Goal: Task Accomplishment & Management: Complete application form

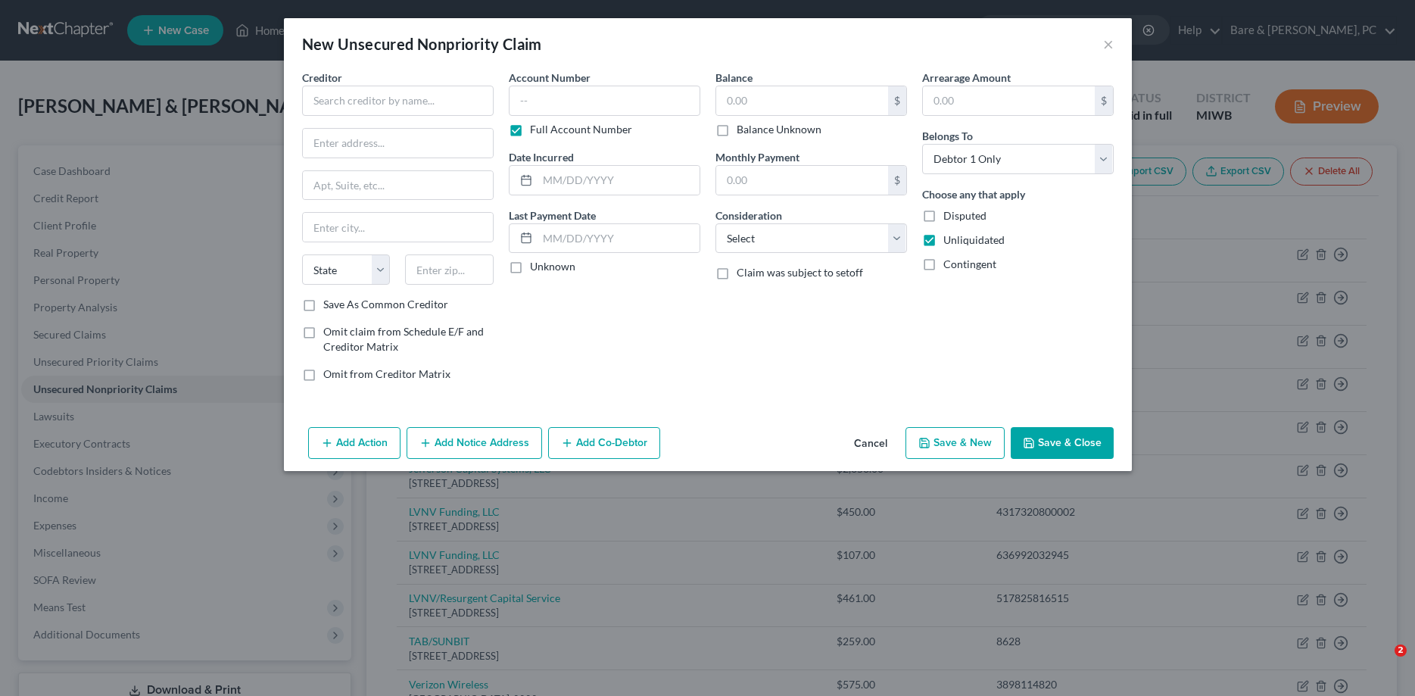
select select "0"
click at [334, 92] on input "text" at bounding box center [398, 101] width 192 height 30
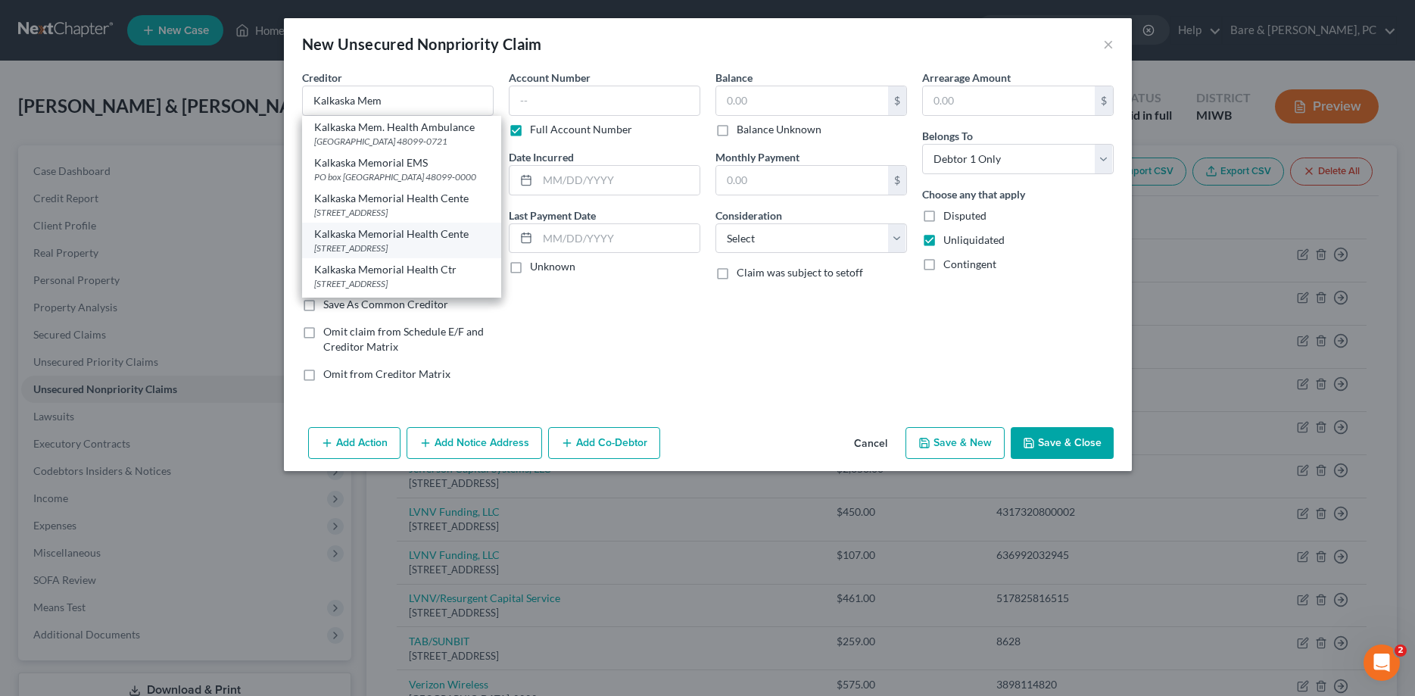
click at [367, 244] on div "[STREET_ADDRESS]" at bounding box center [401, 248] width 175 height 13
type input "Kalkaska Memorial Health Cente"
type input "[STREET_ADDRESS]"
type input "Cadillac"
select select "23"
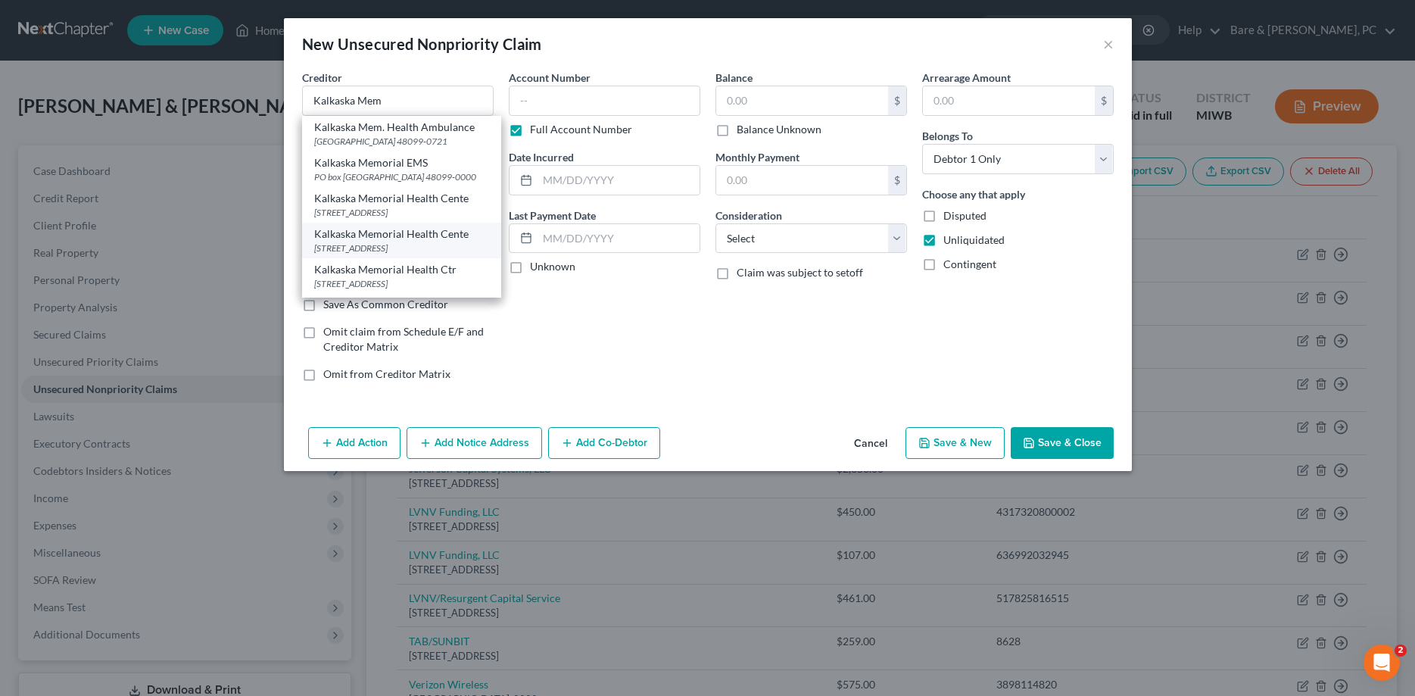
type input "49601"
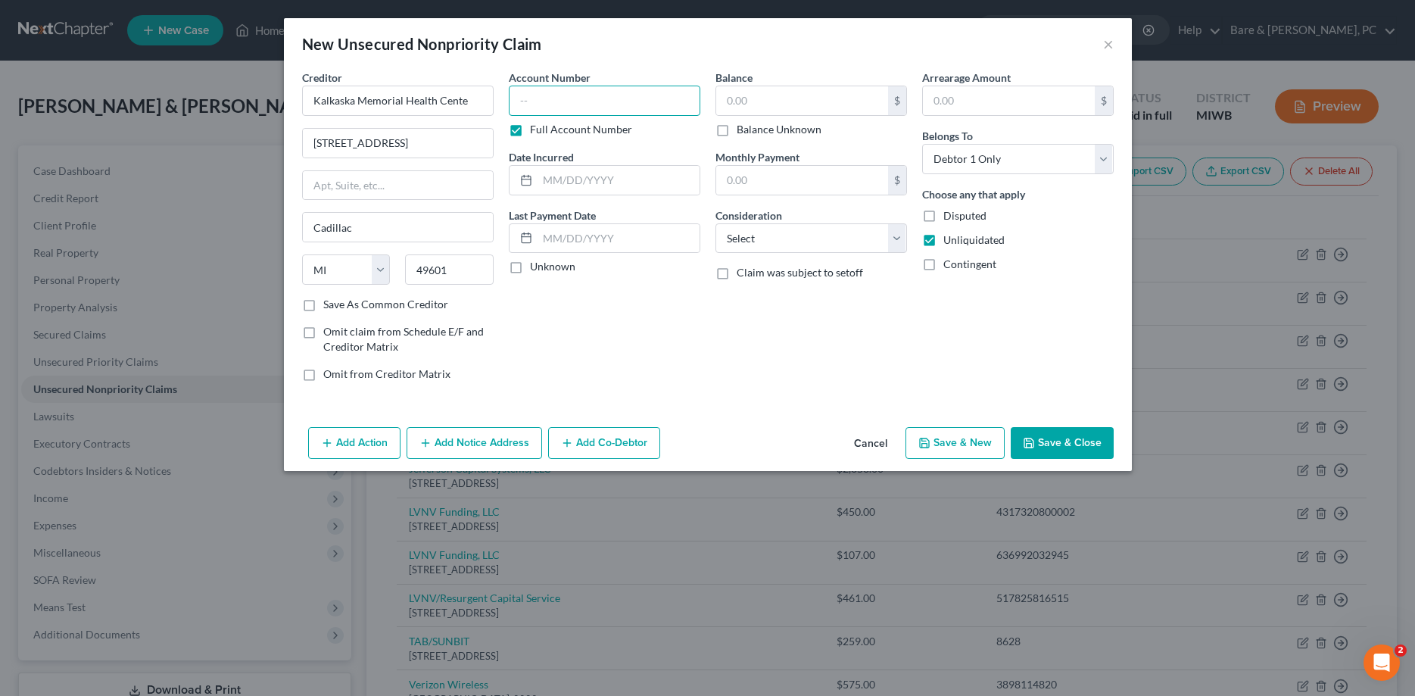
click at [564, 91] on input "text" at bounding box center [605, 101] width 192 height 30
type input "00228206"
click at [749, 101] on input "text" at bounding box center [802, 100] width 172 height 29
type input "1,785.81"
click at [716, 223] on select "Select Cable / Satellite Services Collection Agency Credit Card Debt Debt Couns…" at bounding box center [812, 238] width 192 height 30
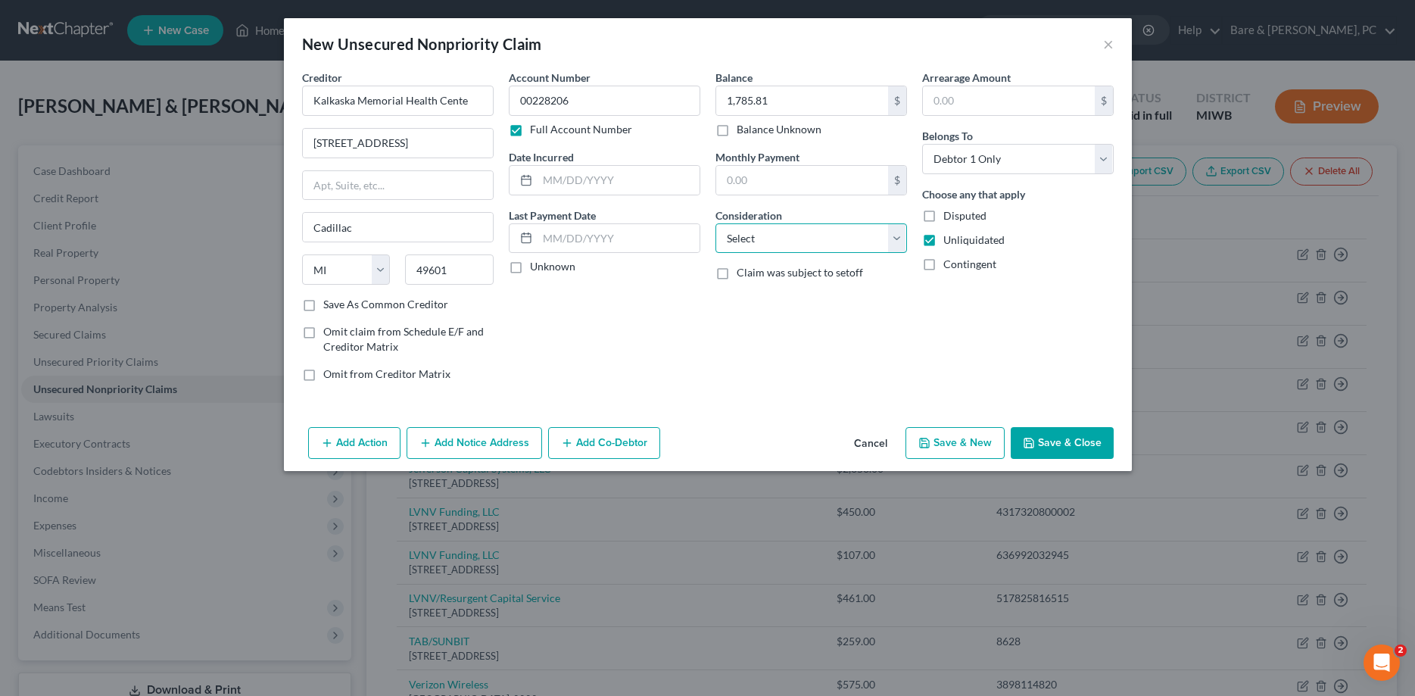
select select "9"
click option "Medical Services" at bounding box center [0, 0] width 0 height 0
click at [922, 144] on select "Select Debtor 1 Only Debtor 2 Only Debtor 1 And Debtor 2 Only At Least One Of T…" at bounding box center [1018, 159] width 192 height 30
select select "1"
click option "Debtor 2 Only" at bounding box center [0, 0] width 0 height 0
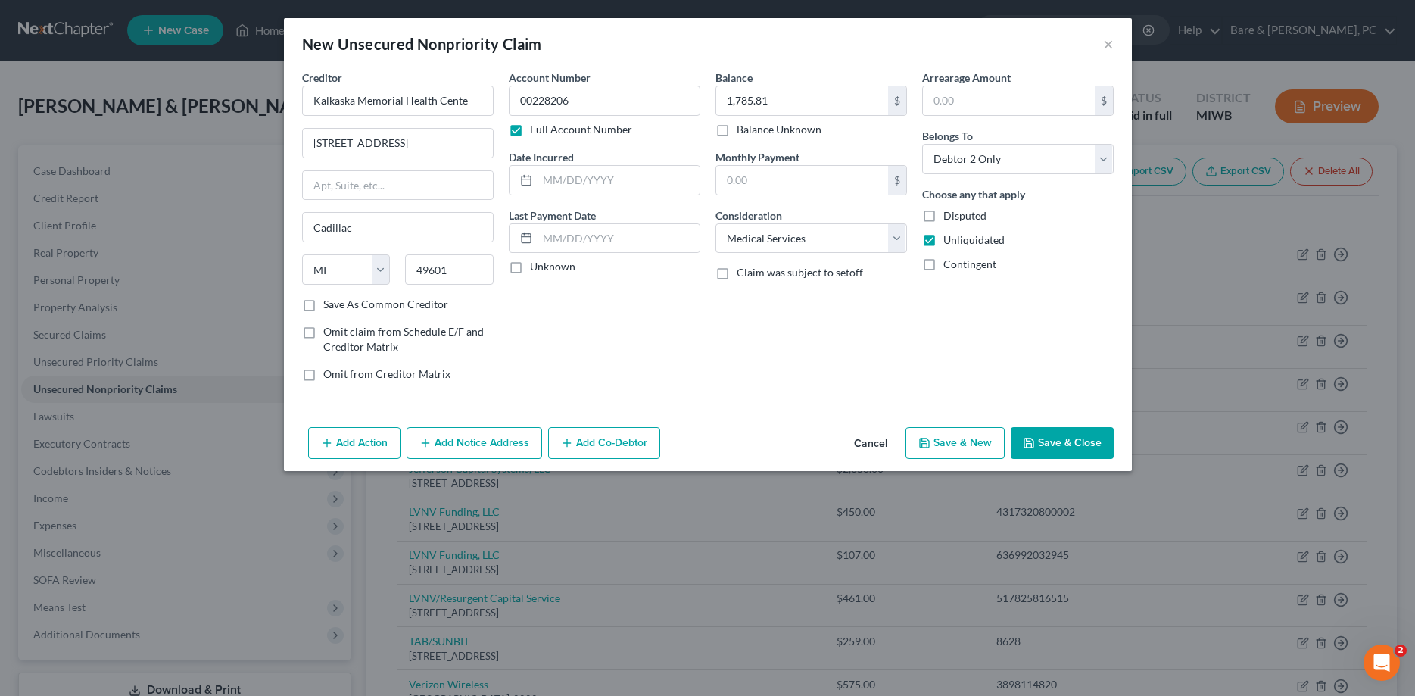
click at [980, 442] on button "Save & New" at bounding box center [955, 443] width 99 height 32
select select "0"
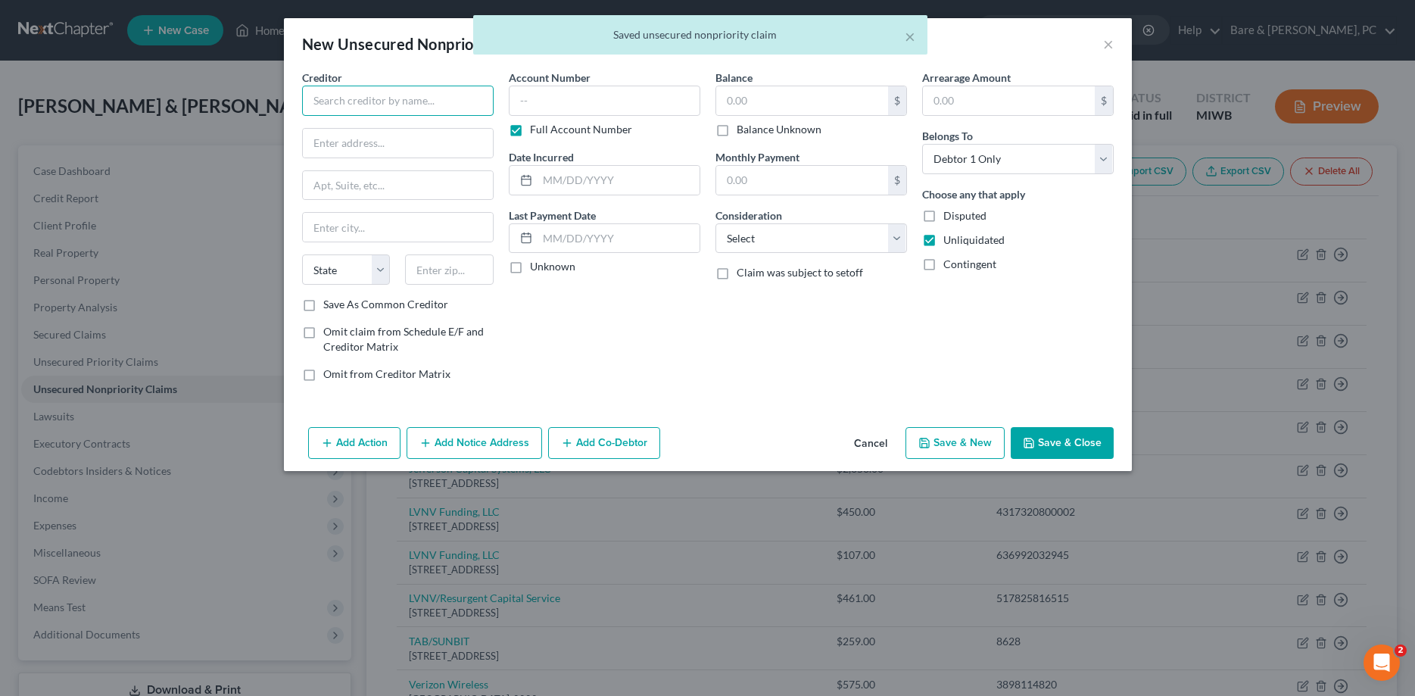
click at [350, 107] on input "text" at bounding box center [398, 101] width 192 height 30
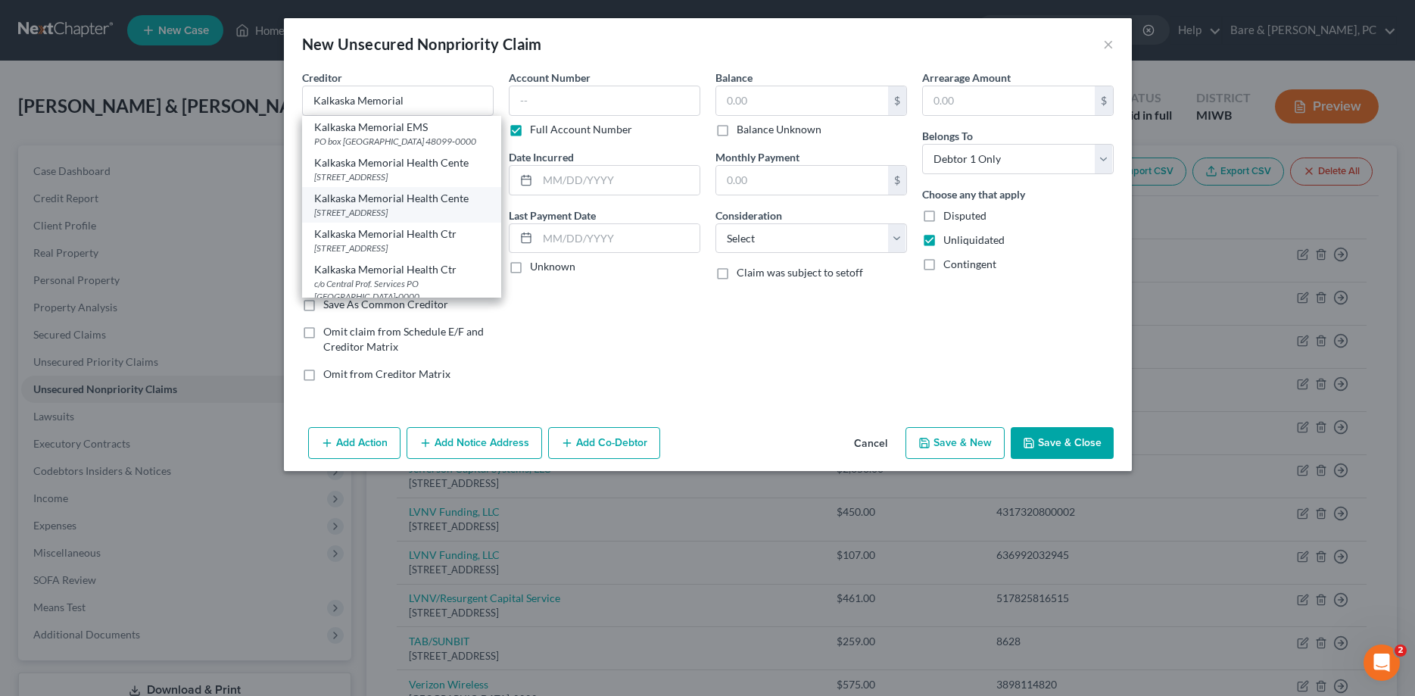
click at [387, 201] on div "Kalkaska Memorial Health Cente" at bounding box center [401, 198] width 175 height 15
type input "Kalkaska Memorial Health Cente"
type input "[STREET_ADDRESS]"
type input "Kalkaska"
select select "23"
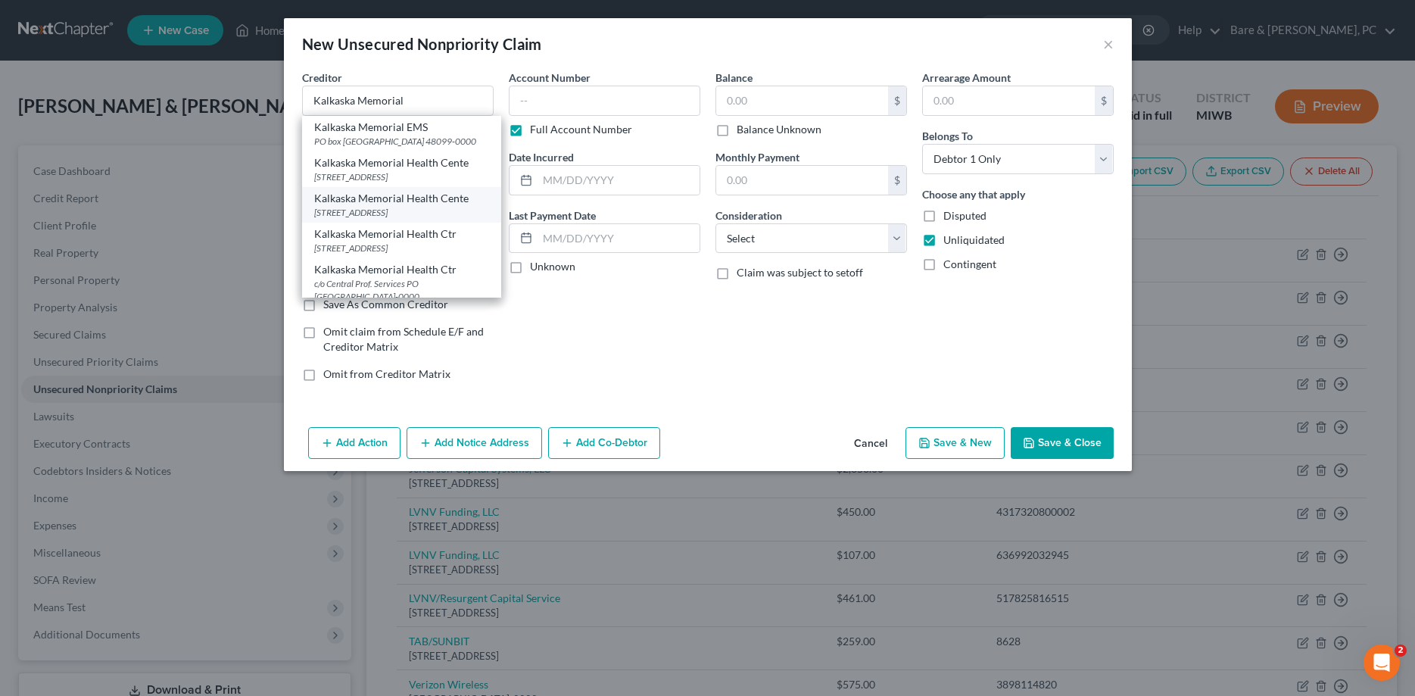
type input "49646-0000"
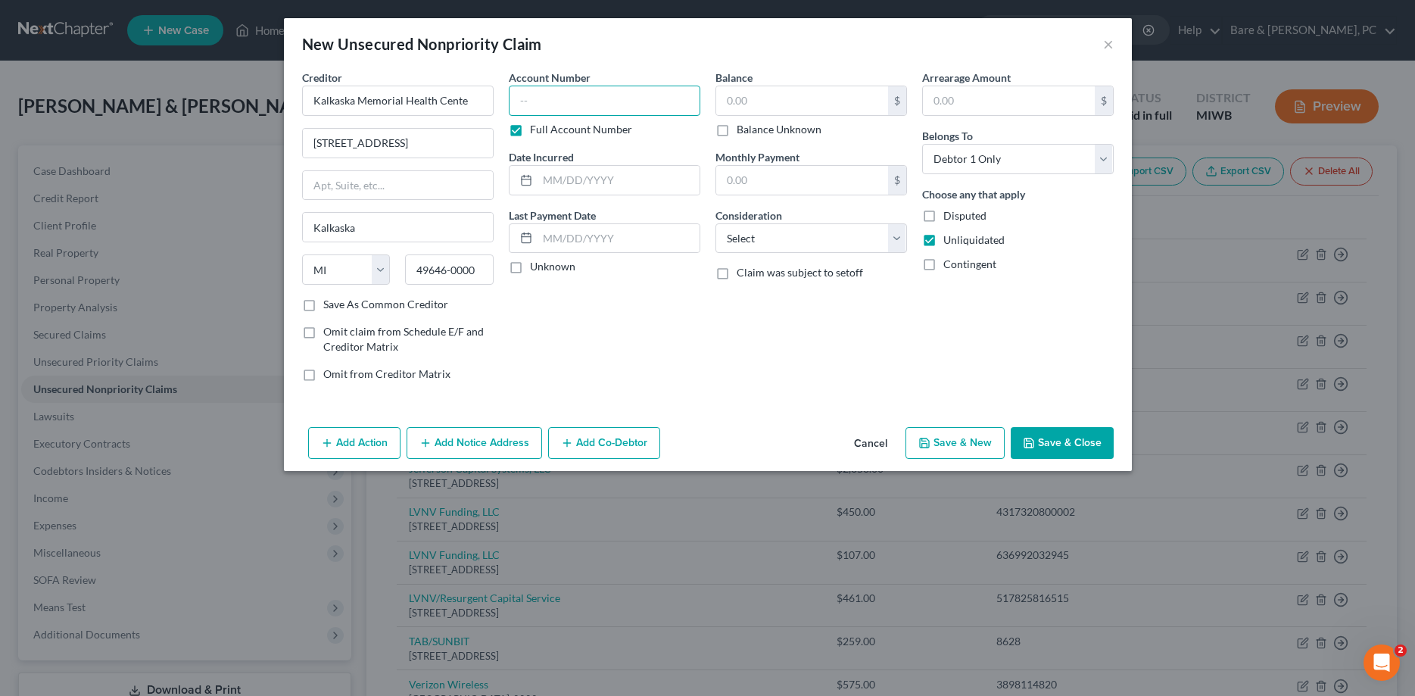
click at [540, 99] on input "text" at bounding box center [605, 101] width 192 height 30
type input "700109138"
click at [573, 183] on input "text" at bounding box center [619, 180] width 162 height 29
click at [729, 101] on input "text" at bounding box center [802, 100] width 172 height 29
type input "124.00"
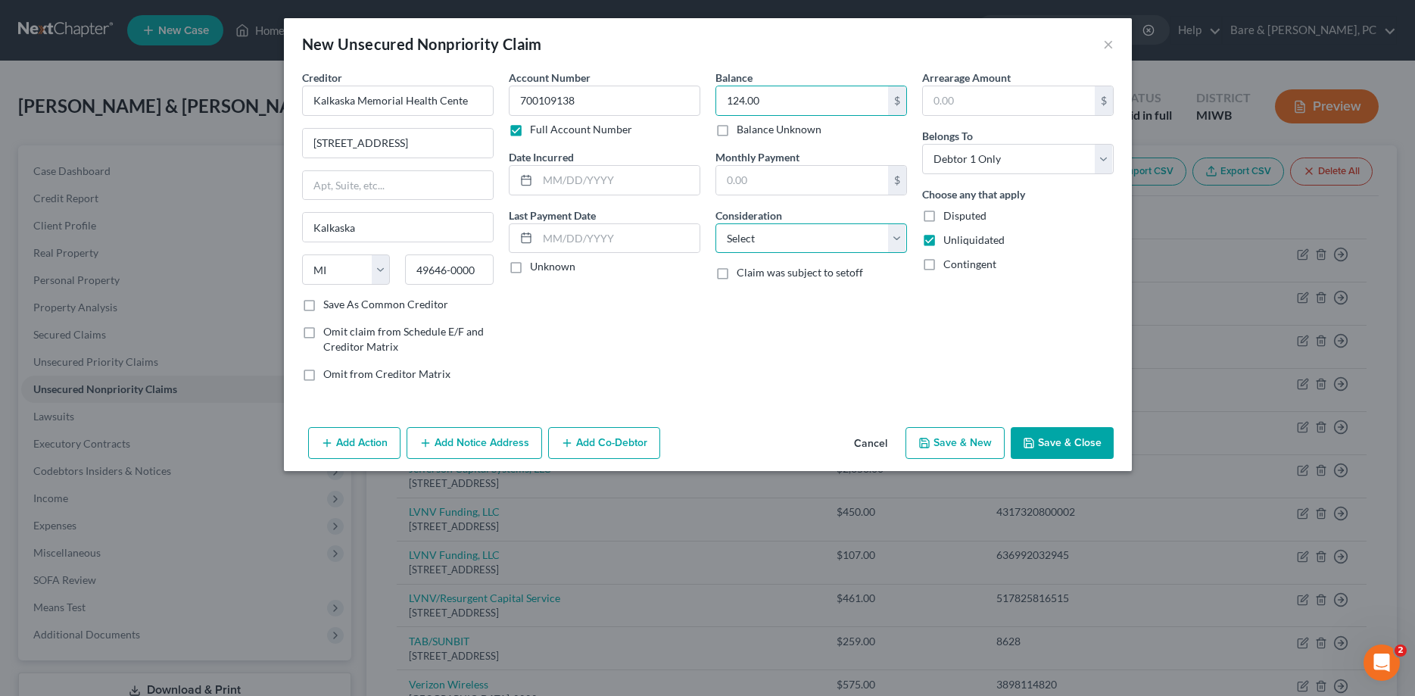
click at [716, 223] on select "Select Cable / Satellite Services Collection Agency Credit Card Debt Debt Couns…" at bounding box center [812, 238] width 192 height 30
select select "9"
click option "Medical Services" at bounding box center [0, 0] width 0 height 0
click at [922, 144] on select "Select Debtor 1 Only Debtor 2 Only Debtor 1 And Debtor 2 Only At Least One Of T…" at bounding box center [1018, 159] width 192 height 30
select select "1"
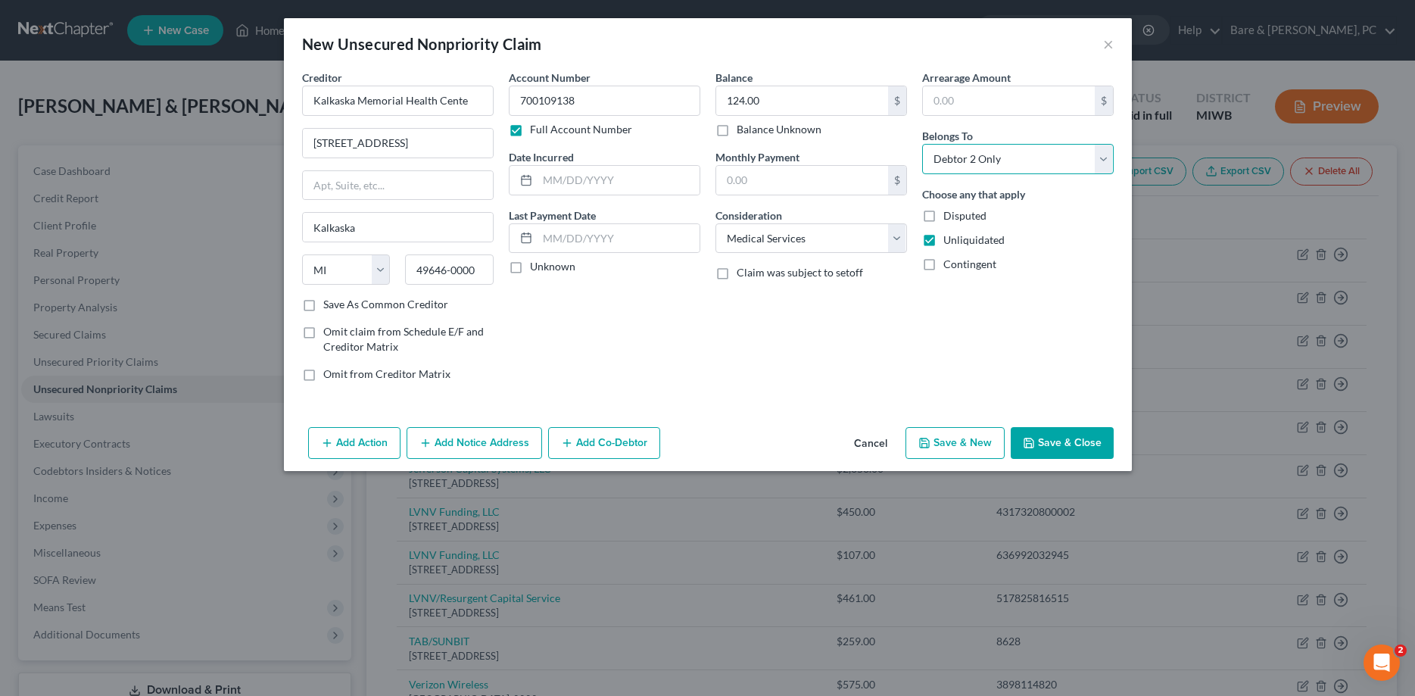
click option "Debtor 2 Only" at bounding box center [0, 0] width 0 height 0
click at [1075, 441] on button "Save & Close" at bounding box center [1062, 443] width 103 height 32
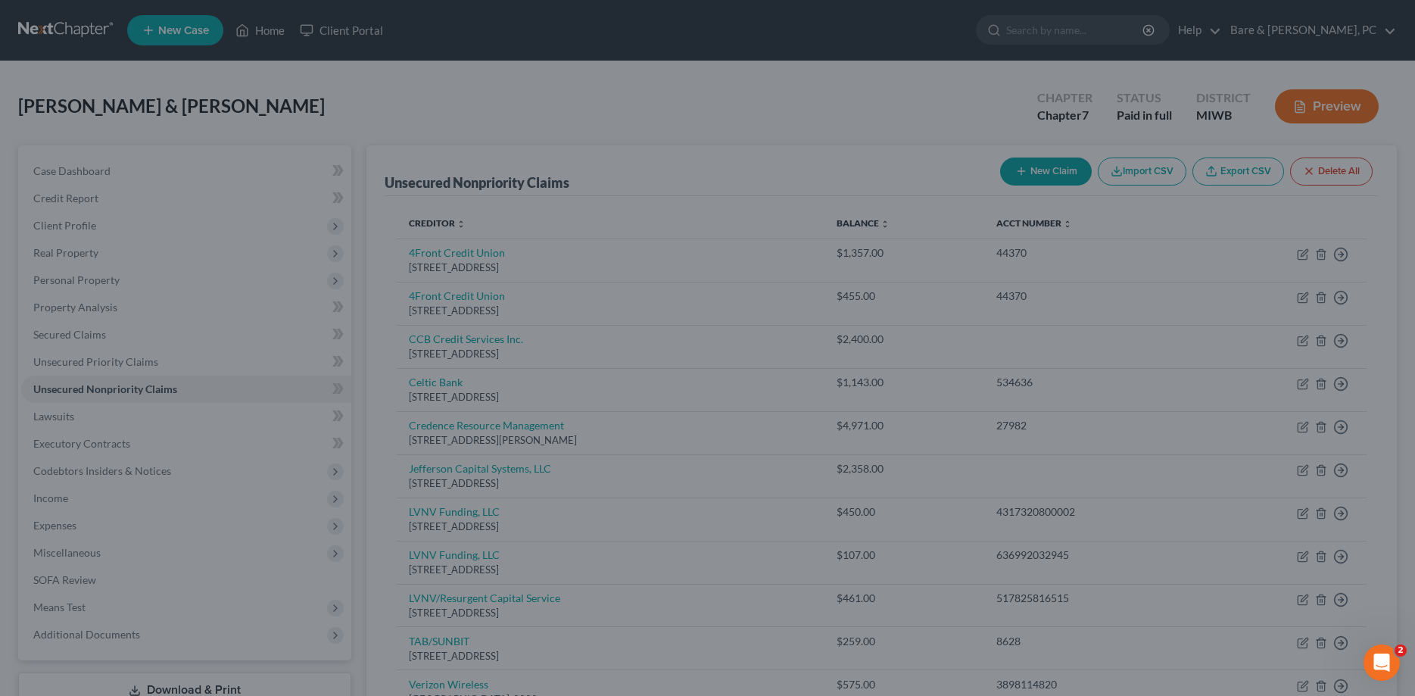
type input "0.00"
